Goal: Find specific page/section: Find specific page/section

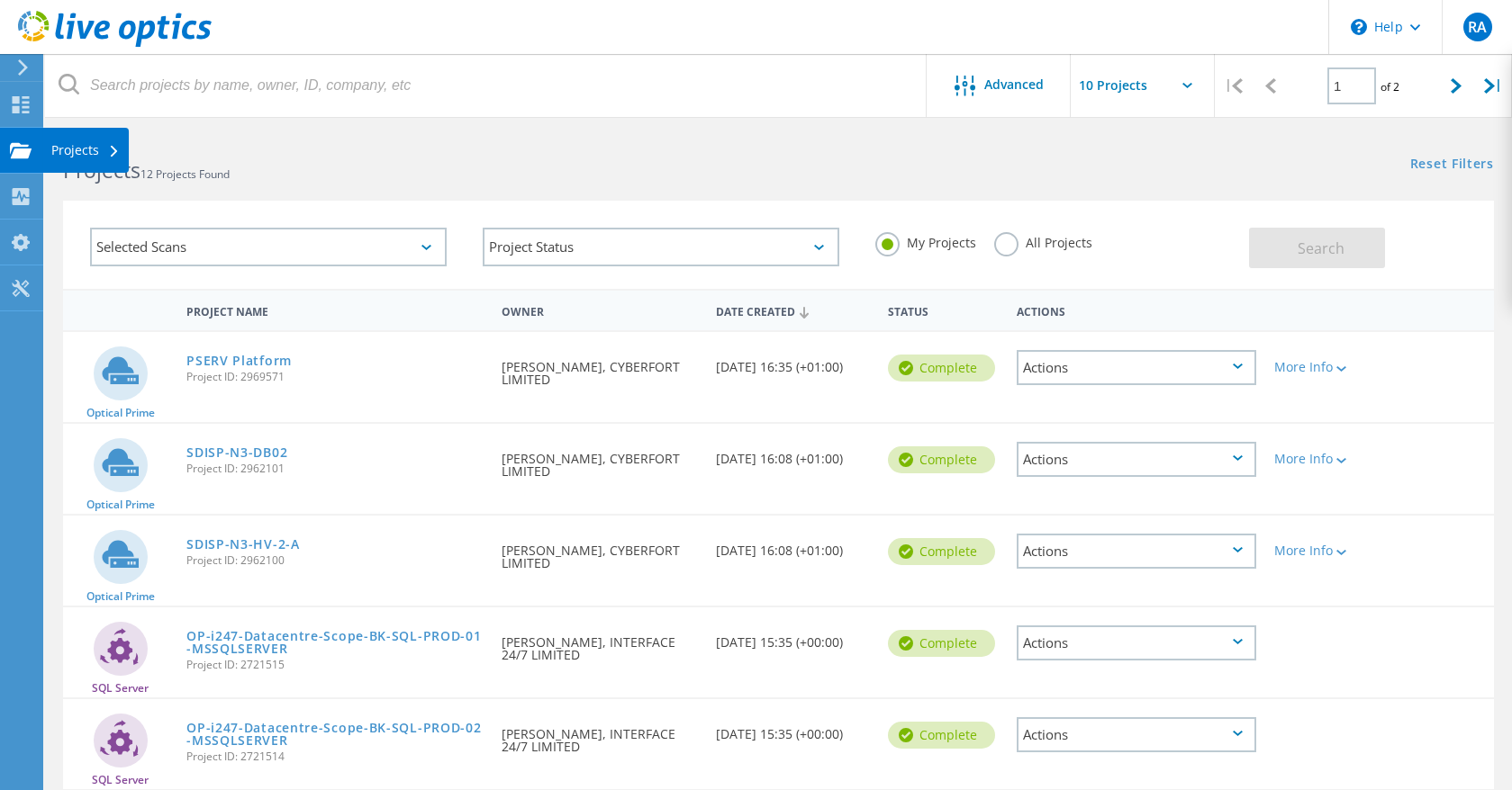
click at [22, 153] on use at bounding box center [20, 150] width 22 height 15
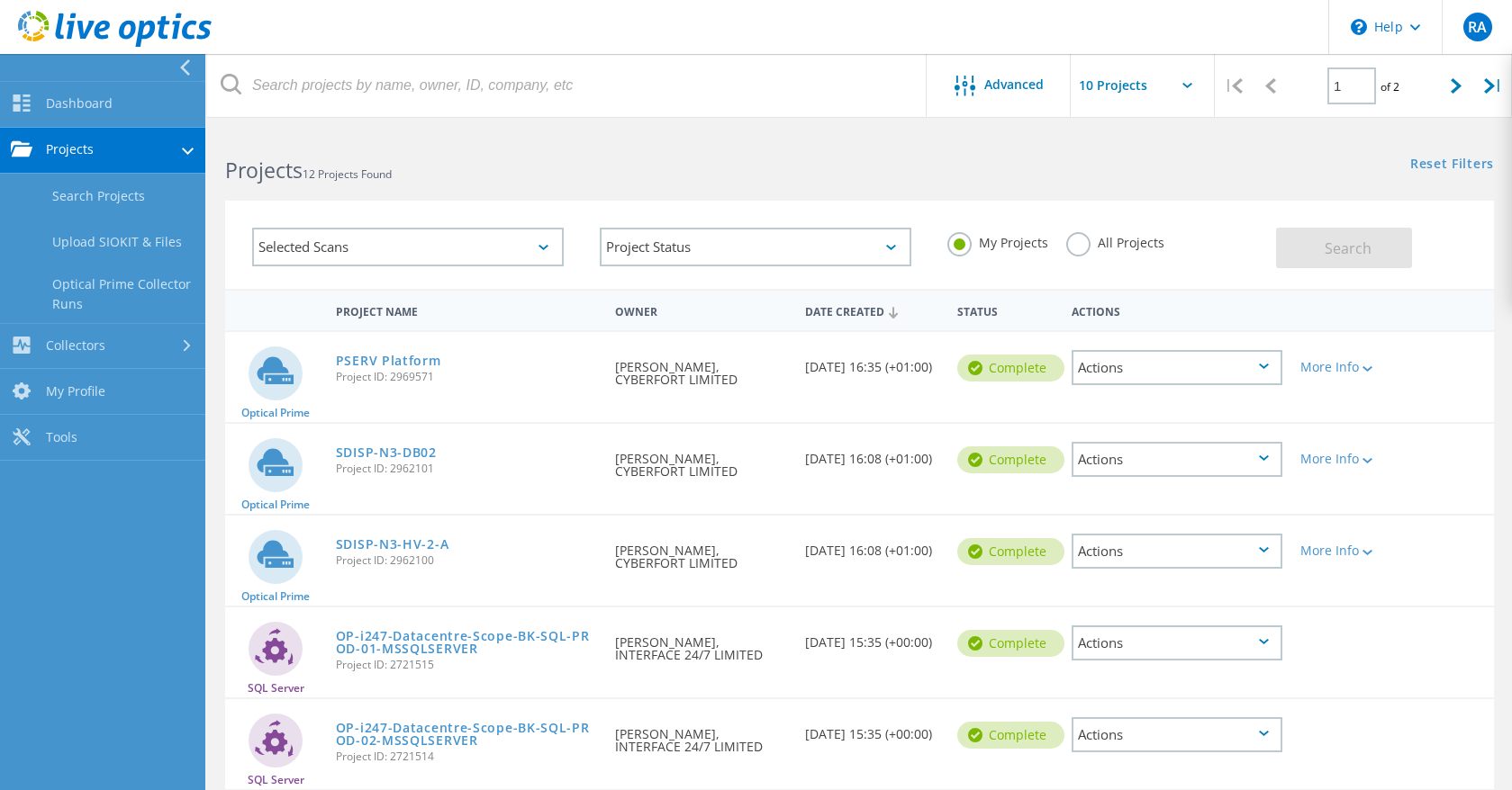
click at [481, 175] on h2 "Projects 12 Projects Found" at bounding box center [533, 170] width 616 height 30
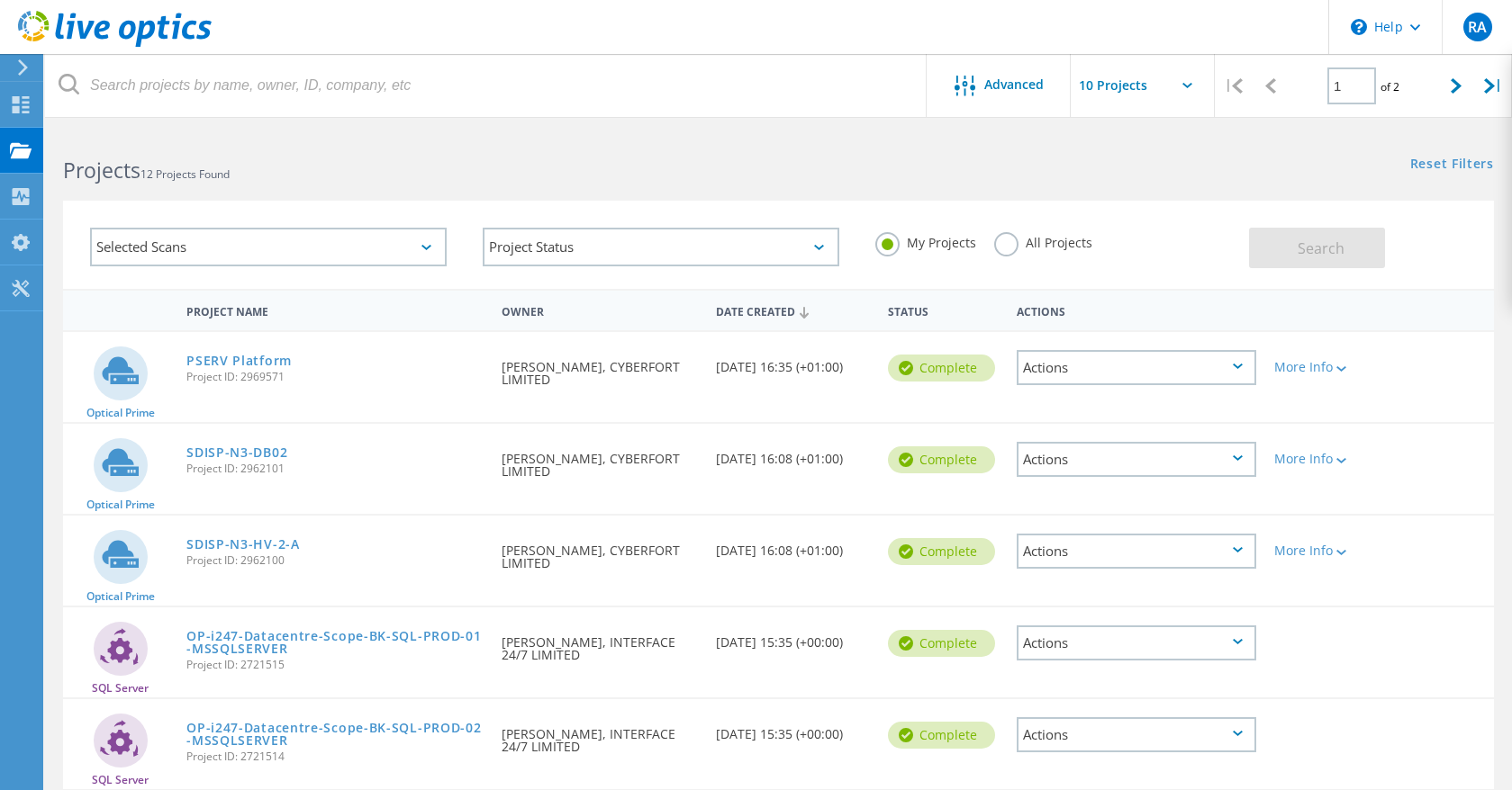
click at [136, 26] on icon at bounding box center [115, 29] width 193 height 37
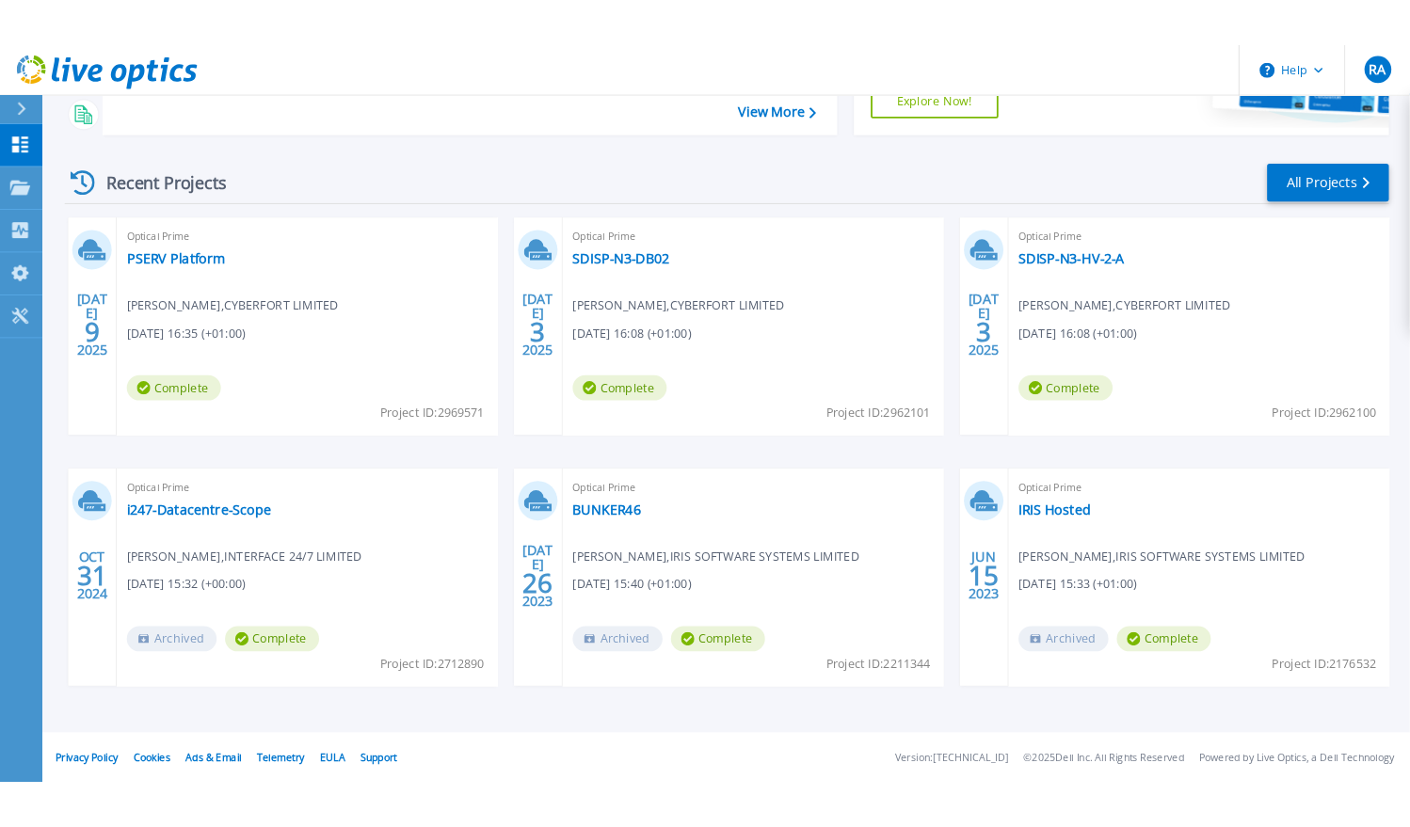
scroll to position [294, 0]
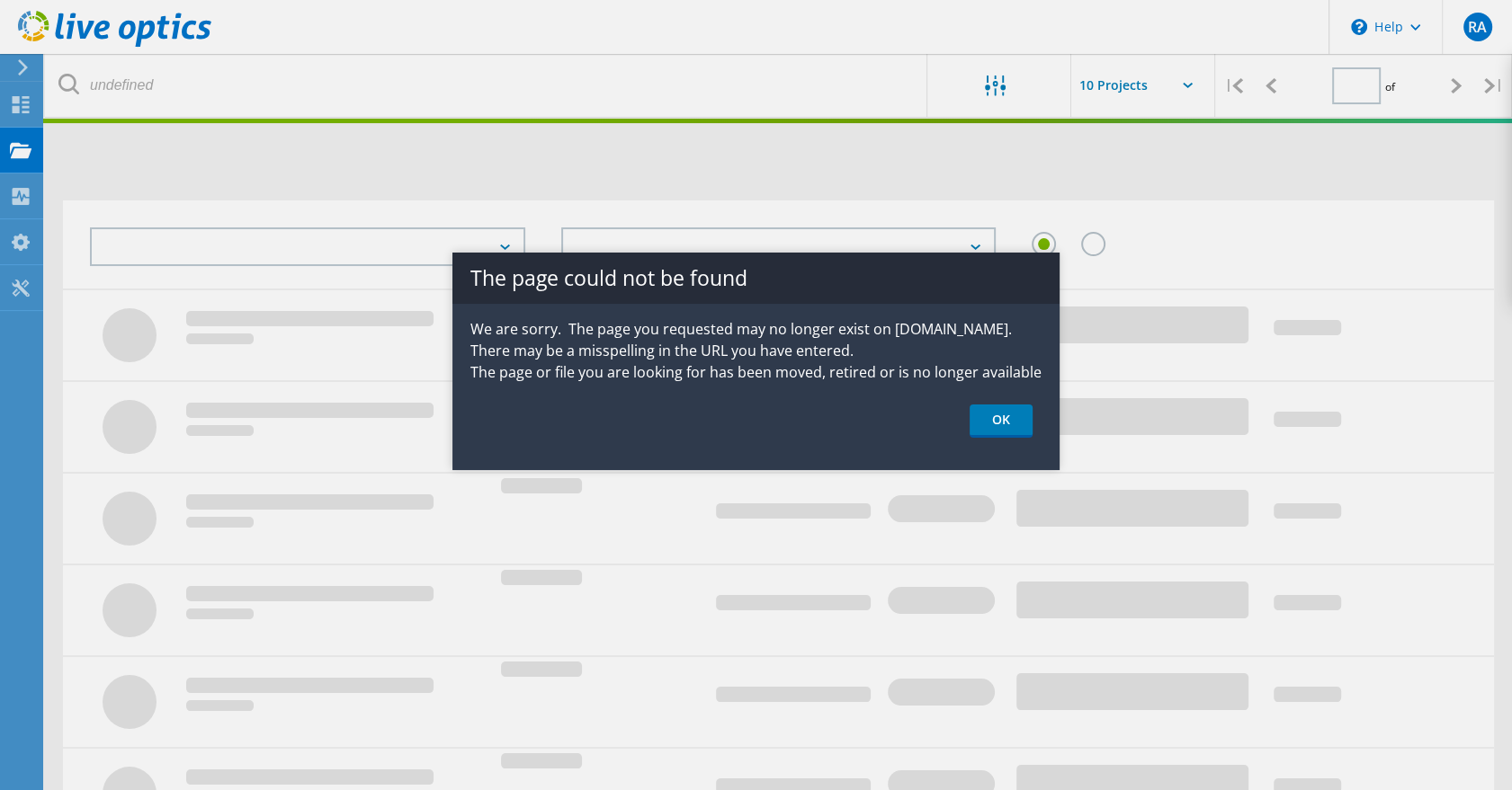
type input "1"
